Goal: Task Accomplishment & Management: Manage account settings

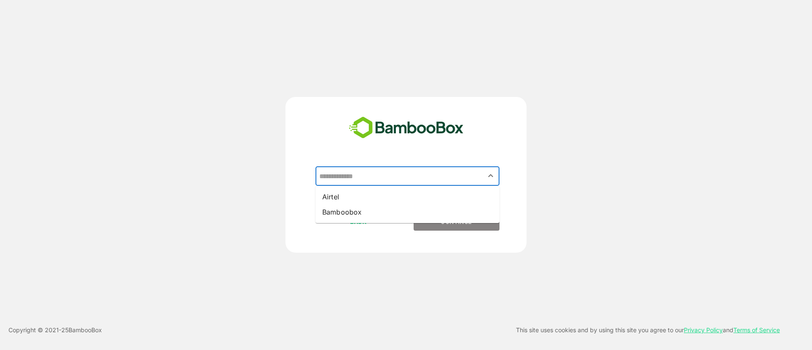
click at [385, 175] on input "text" at bounding box center [407, 176] width 181 height 16
click at [409, 197] on li "Airtel" at bounding box center [408, 196] width 184 height 15
type input "******"
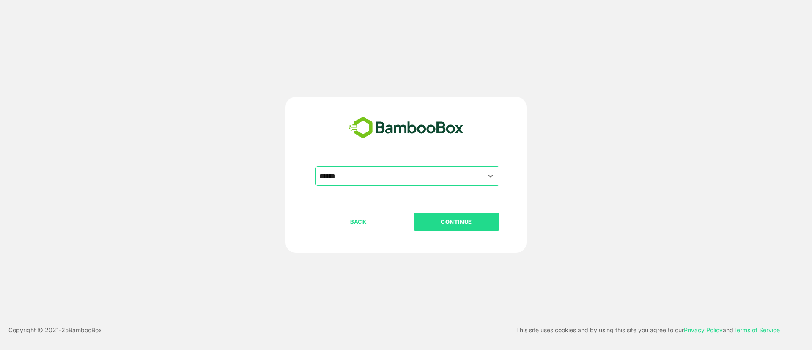
click at [443, 223] on p "CONTINUE" at bounding box center [456, 221] width 85 height 9
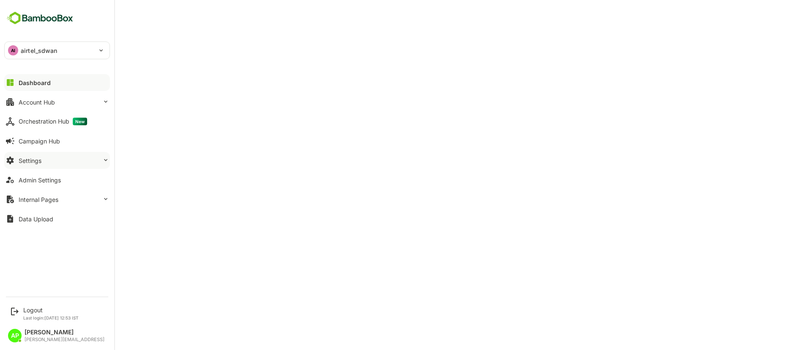
click at [81, 164] on button "Settings" at bounding box center [57, 160] width 106 height 17
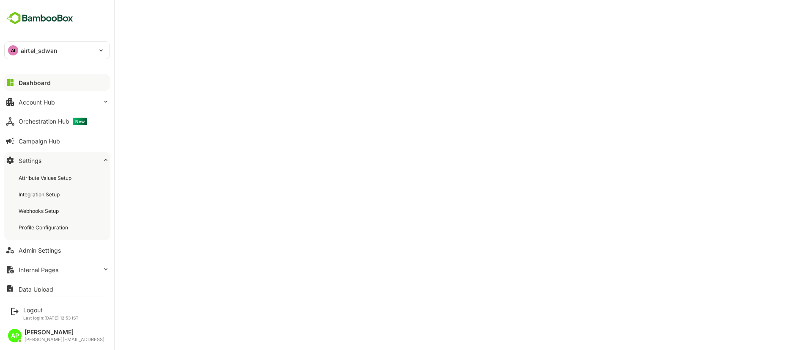
click at [81, 164] on button "Settings" at bounding box center [57, 160] width 106 height 17
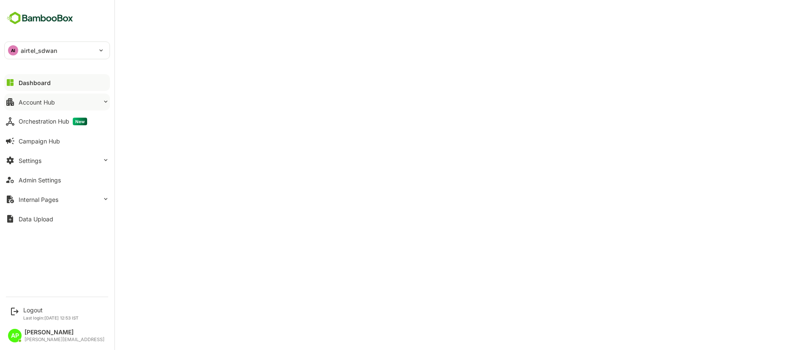
click at [48, 103] on div "Account Hub" at bounding box center [37, 102] width 36 height 7
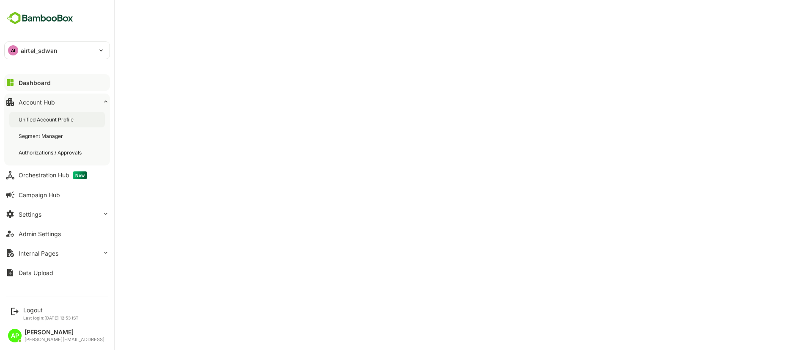
click at [56, 115] on div "Unified Account Profile" at bounding box center [57, 120] width 96 height 16
